Goal: Find contact information: Find contact information

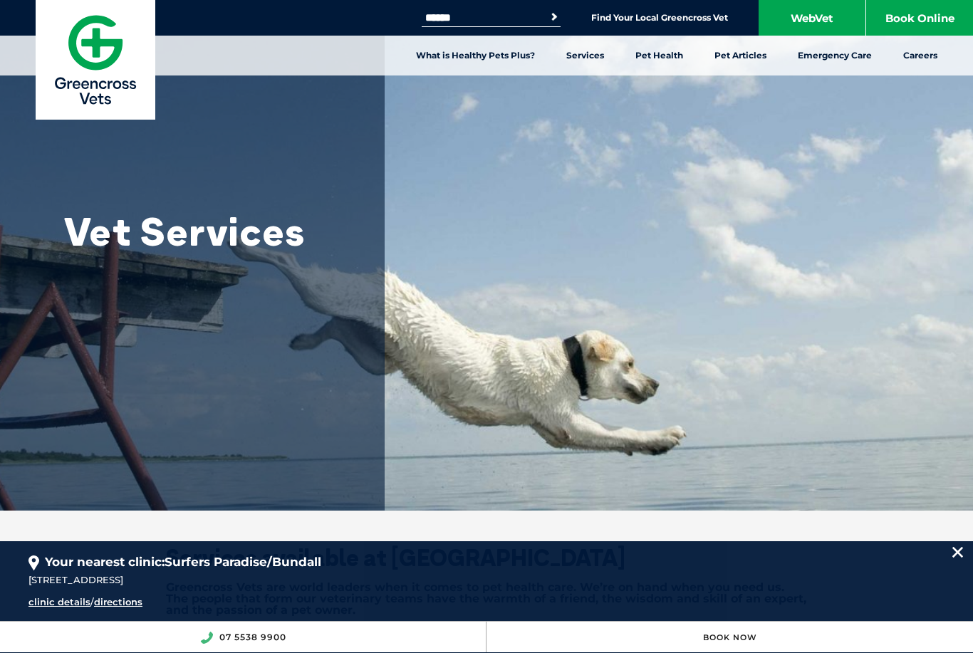
click at [953, 549] on img at bounding box center [958, 552] width 11 height 11
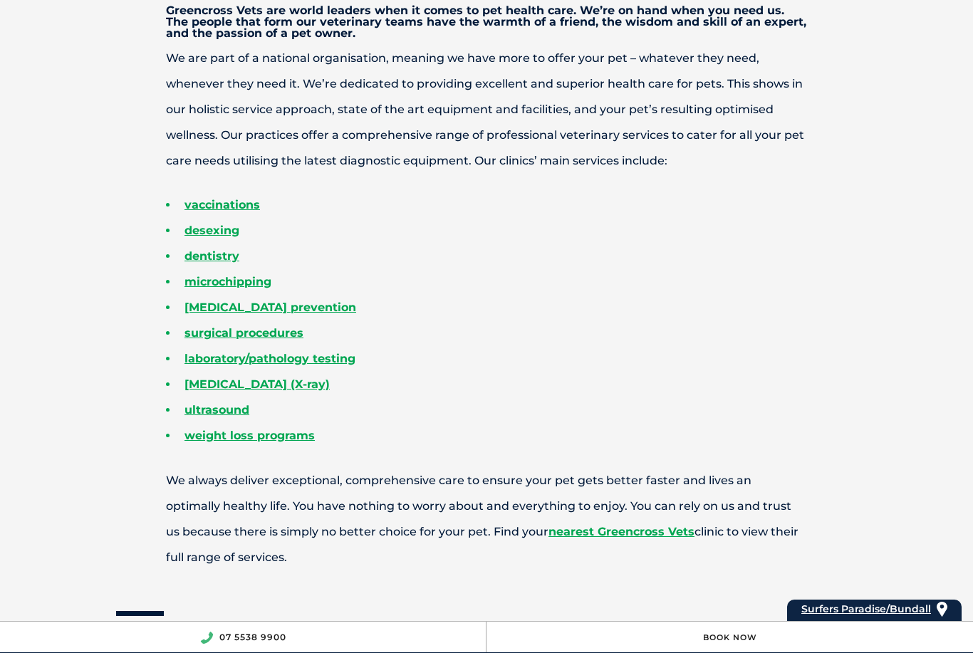
scroll to position [579, 0]
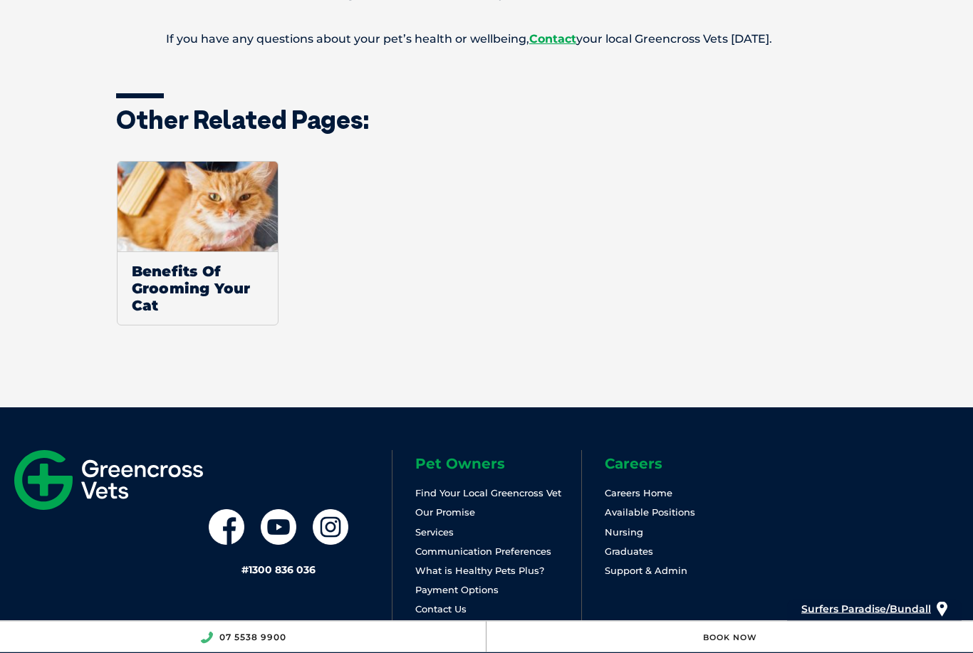
scroll to position [1566, 0]
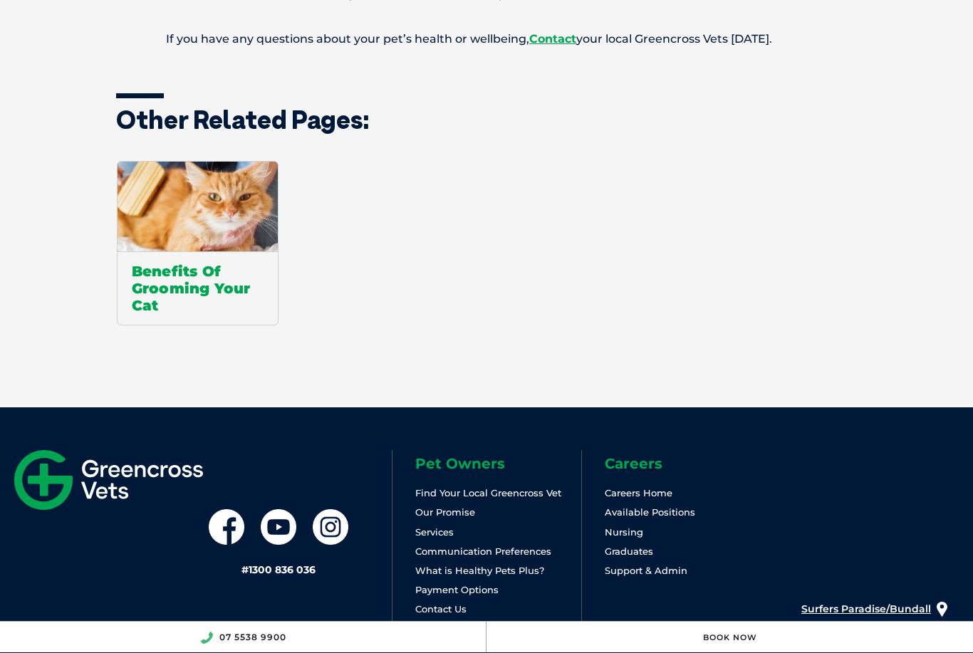
click at [162, 325] on span "Benefits Of Grooming Your Cat" at bounding box center [198, 288] width 160 height 73
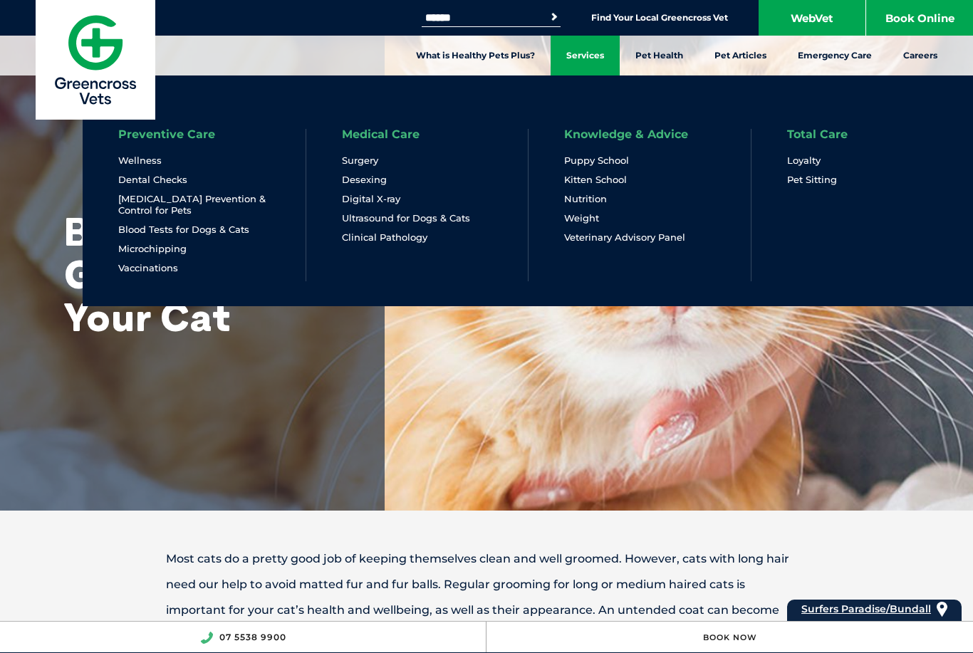
scroll to position [1142, 0]
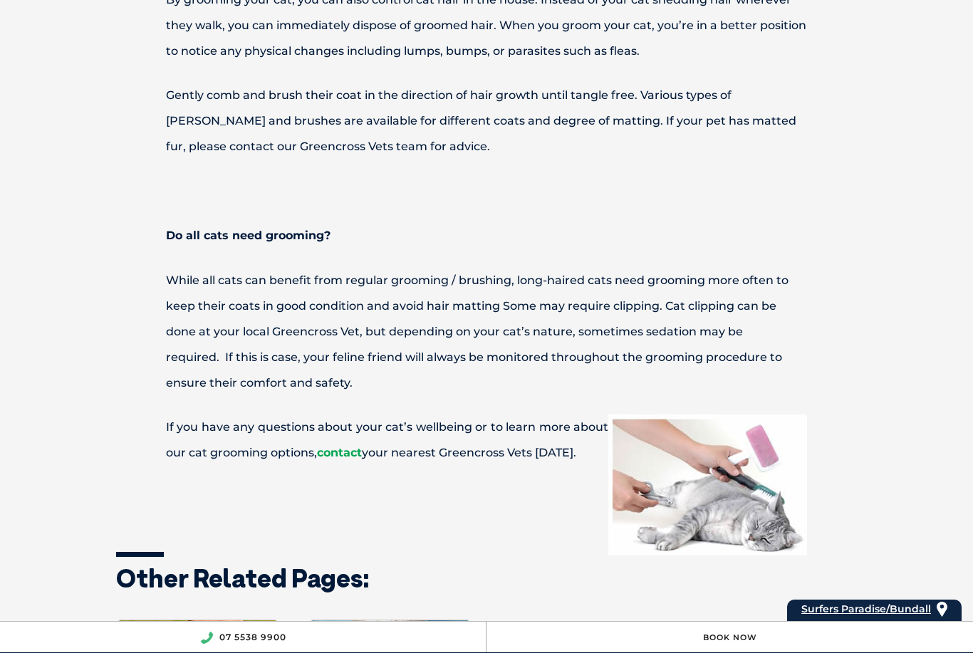
click at [333, 460] on link "contact" at bounding box center [339, 453] width 45 height 14
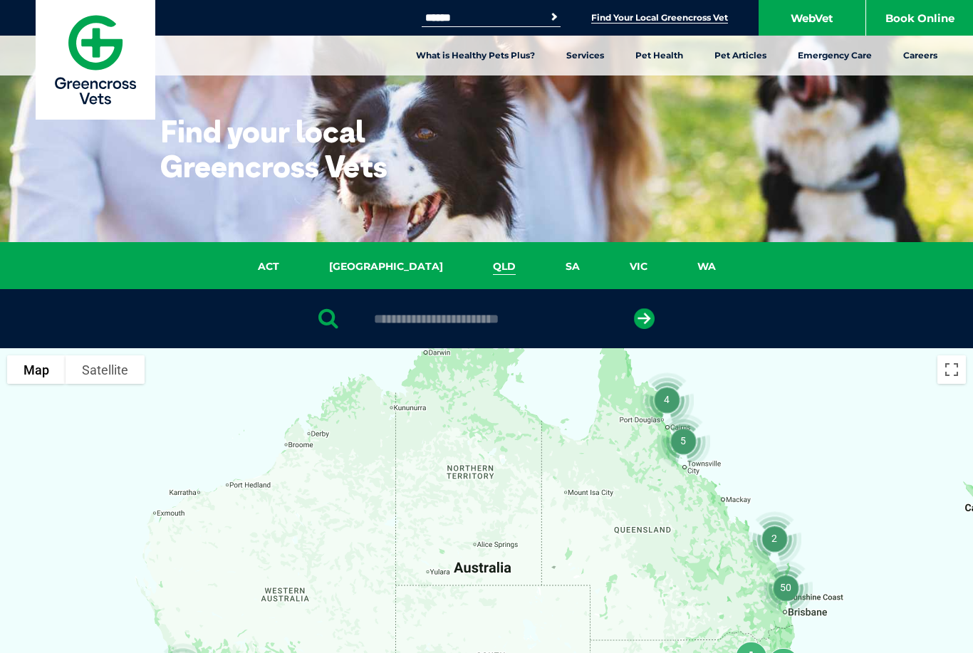
click at [468, 269] on link "QLD" at bounding box center [504, 267] width 73 height 16
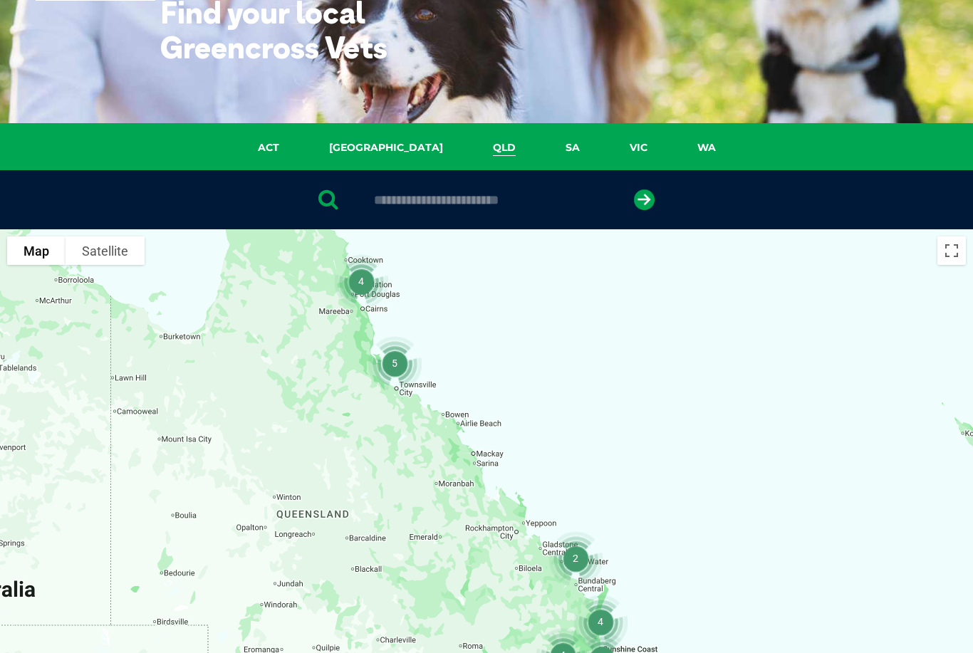
scroll to position [119, 0]
click at [402, 188] on div at bounding box center [486, 199] width 973 height 59
click at [422, 202] on input "text" at bounding box center [486, 200] width 239 height 14
click at [452, 205] on input "text" at bounding box center [486, 200] width 239 height 14
type input "****"
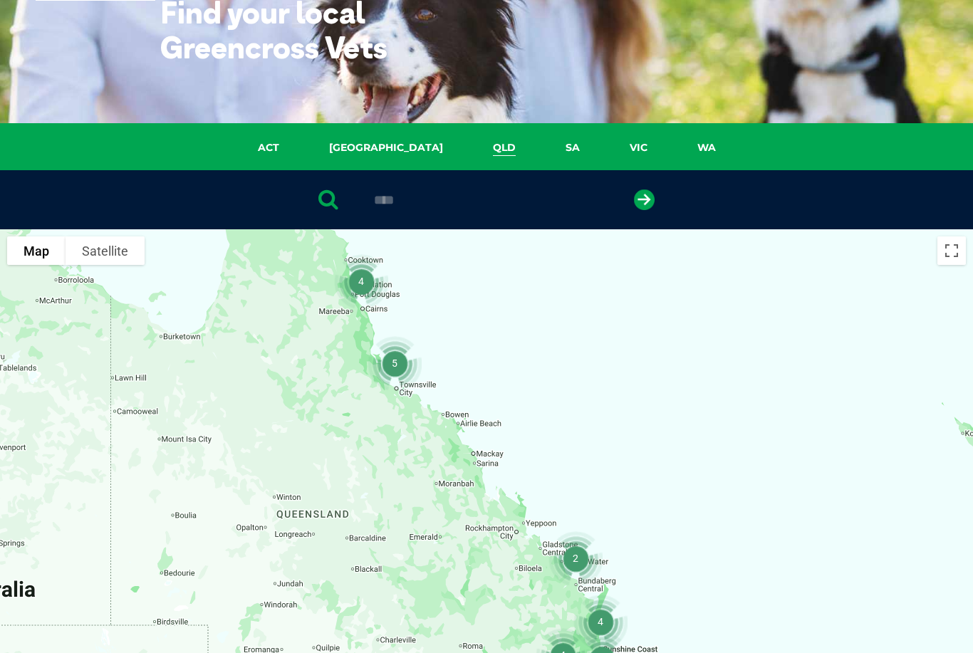
click at [644, 200] on button "submit" at bounding box center [644, 200] width 21 height 21
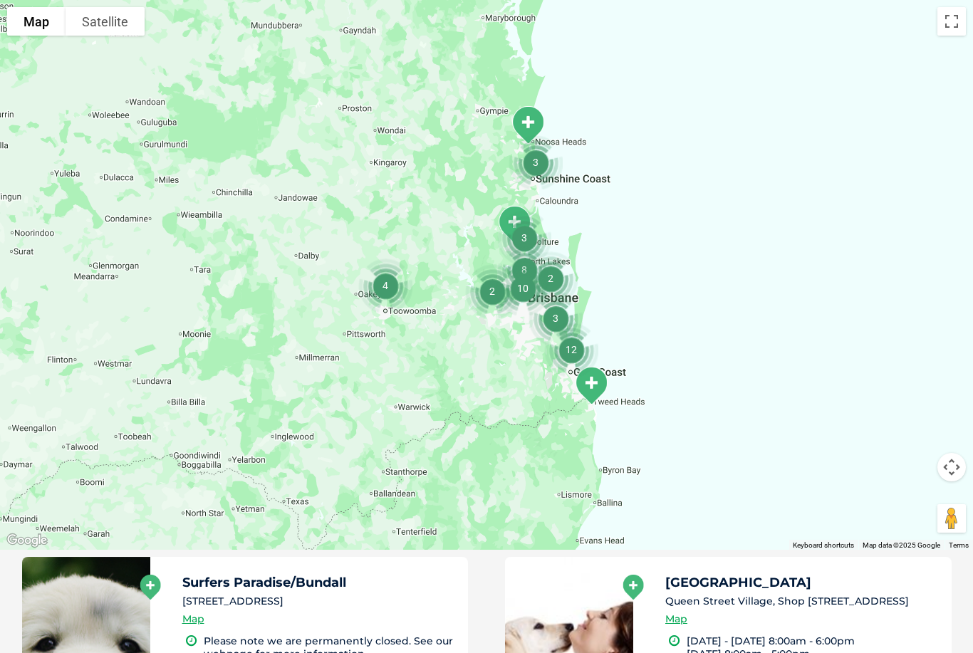
scroll to position [320, 0]
